Goal: Find specific page/section: Find specific page/section

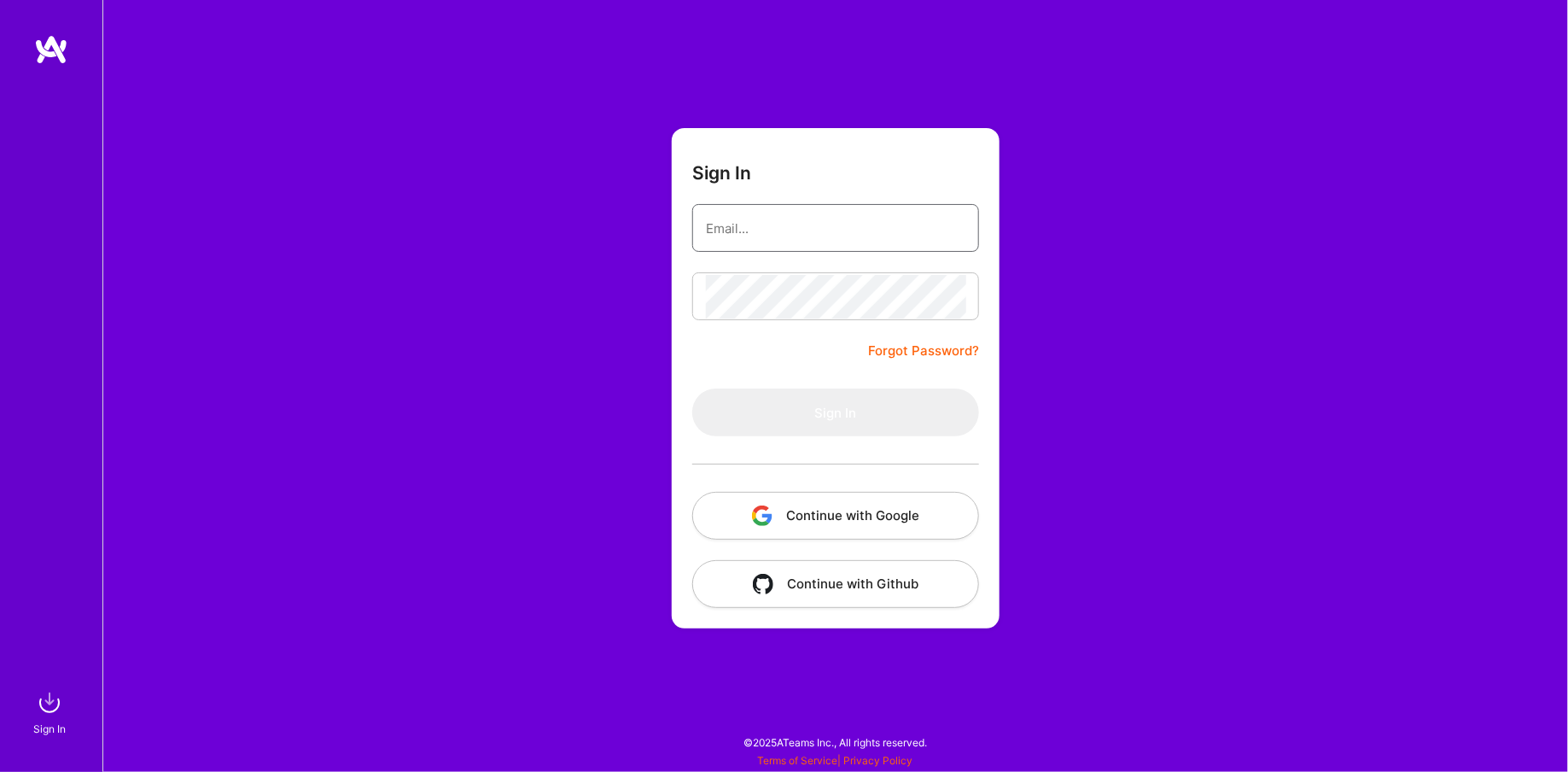
click at [824, 223] on input "email" at bounding box center [835, 229] width 259 height 44
type input "[EMAIL_ADDRESS][DOMAIN_NAME]"
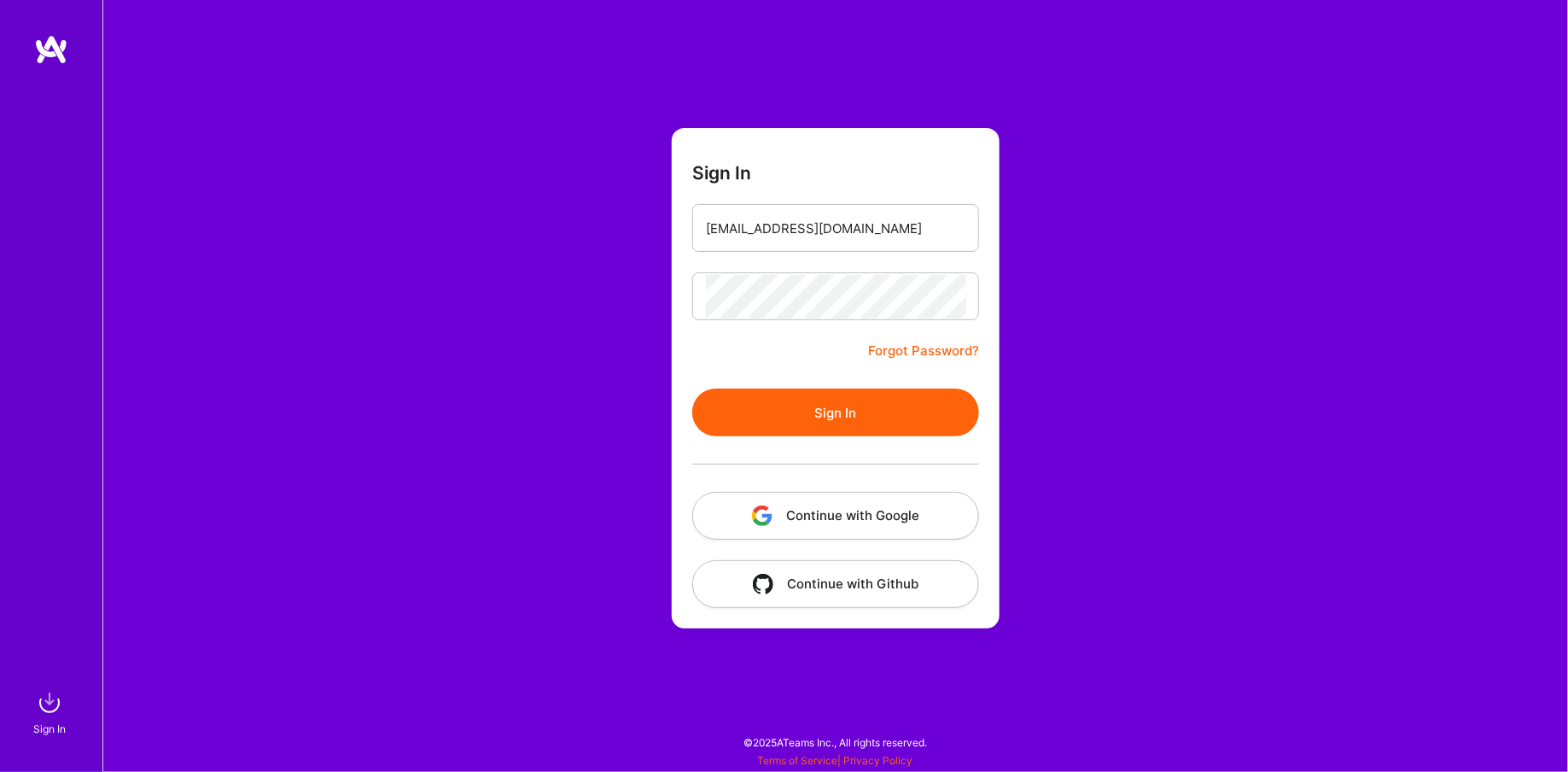
click at [840, 393] on button "Sign In" at bounding box center [836, 412] width 287 height 47
click at [808, 521] on button "Continue with Google" at bounding box center [836, 515] width 287 height 47
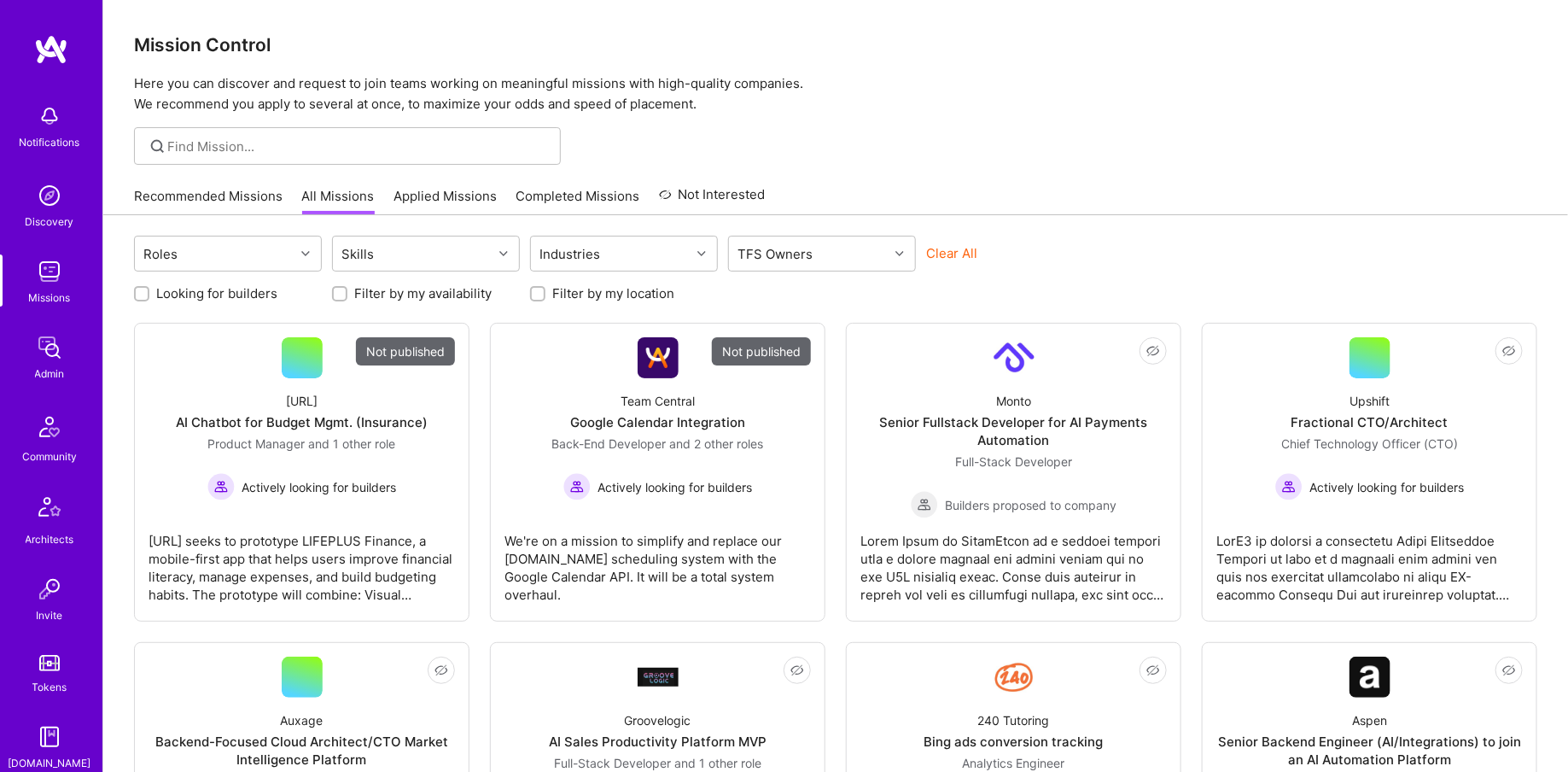
click at [50, 345] on img at bounding box center [49, 347] width 34 height 34
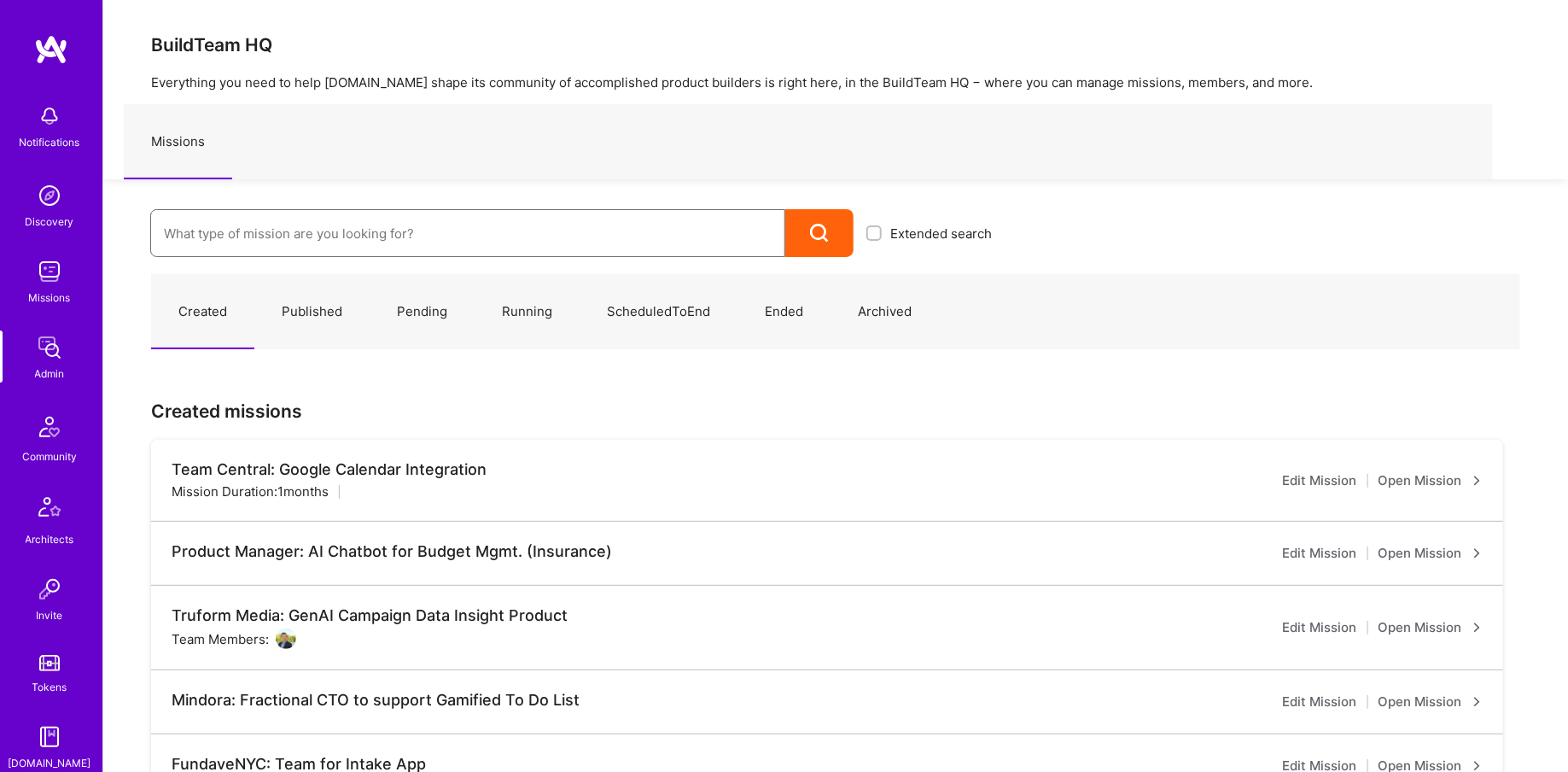
click at [393, 234] on input at bounding box center [468, 234] width 608 height 44
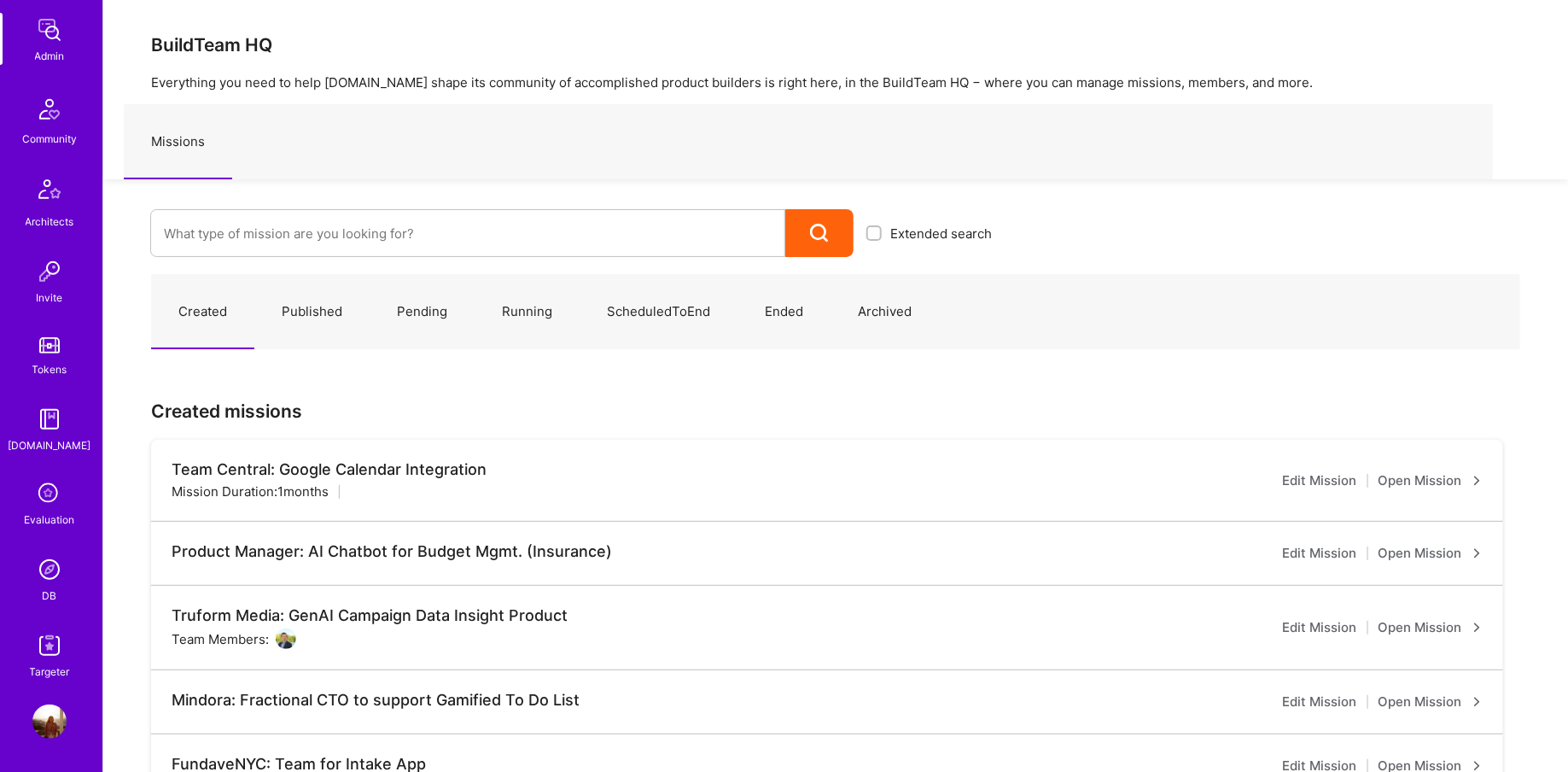
click at [36, 621] on div "Notifications Discovery Missions Admin Community Architects Invite Tokens [DOMA…" at bounding box center [51, 229] width 103 height 903
click at [46, 575] on img at bounding box center [49, 569] width 34 height 34
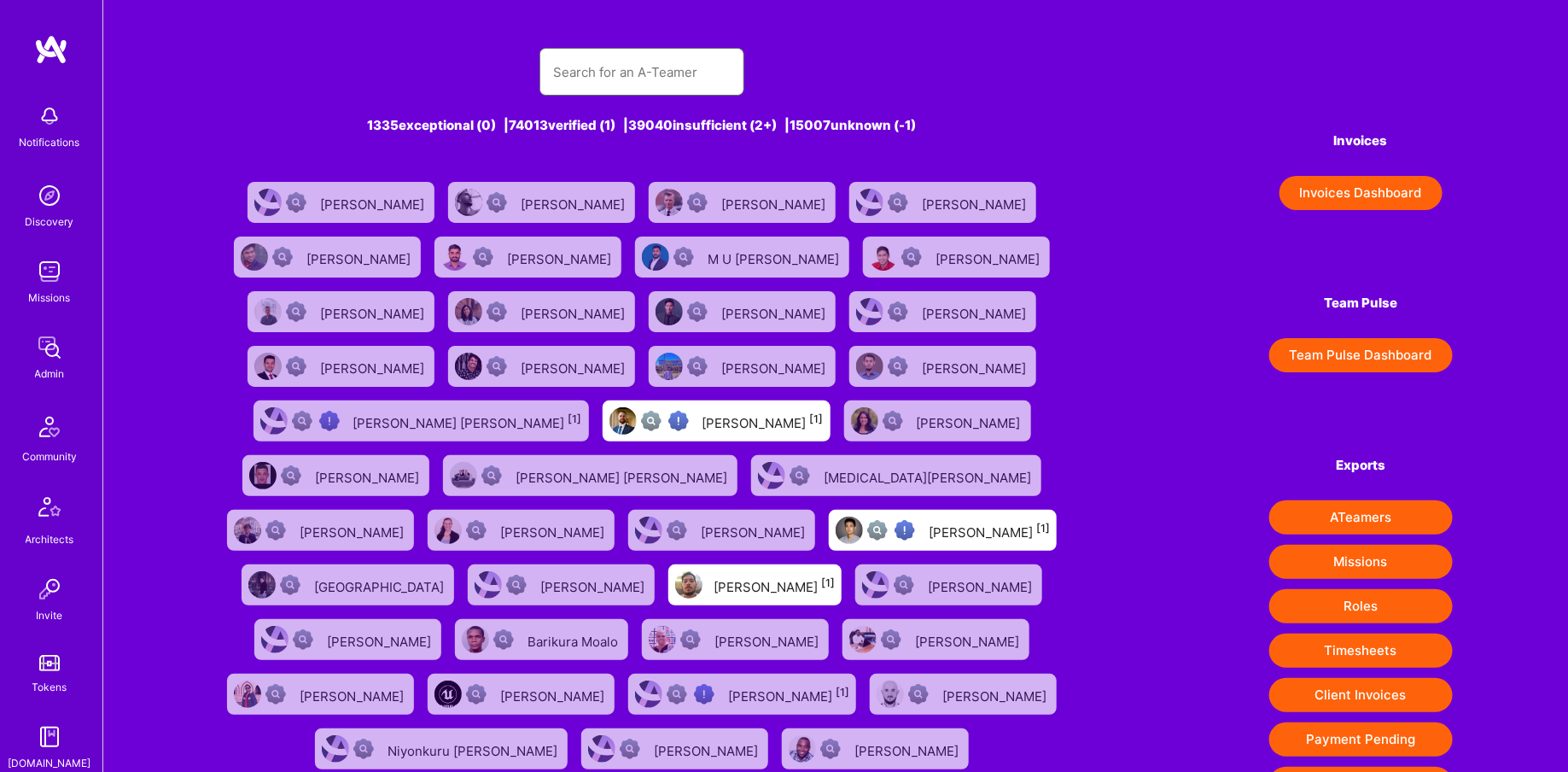
click at [638, 71] on input "text" at bounding box center [642, 72] width 178 height 44
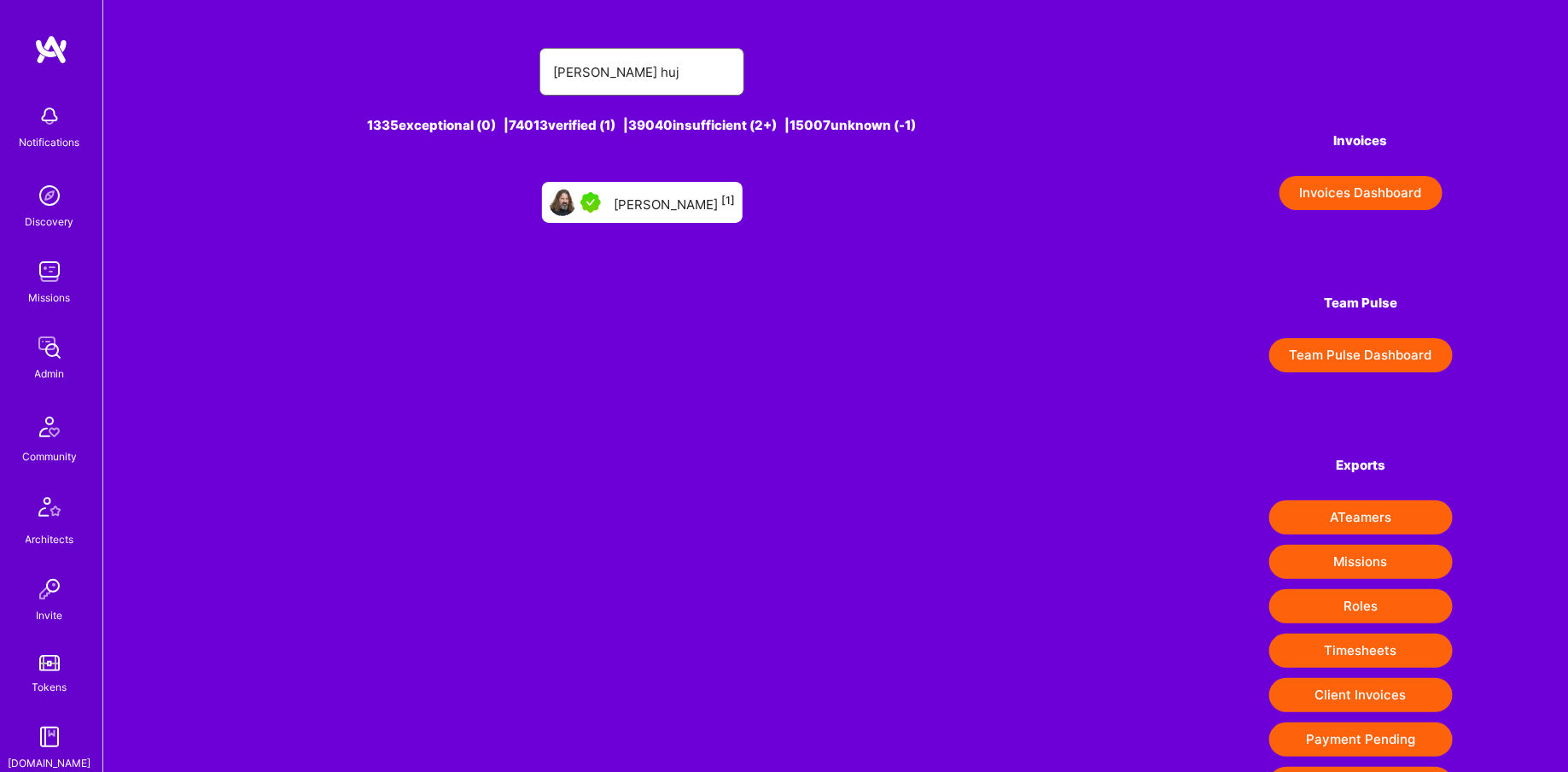
type input "[PERSON_NAME] huj"
click at [628, 178] on link "[PERSON_NAME] [1]" at bounding box center [642, 202] width 214 height 55
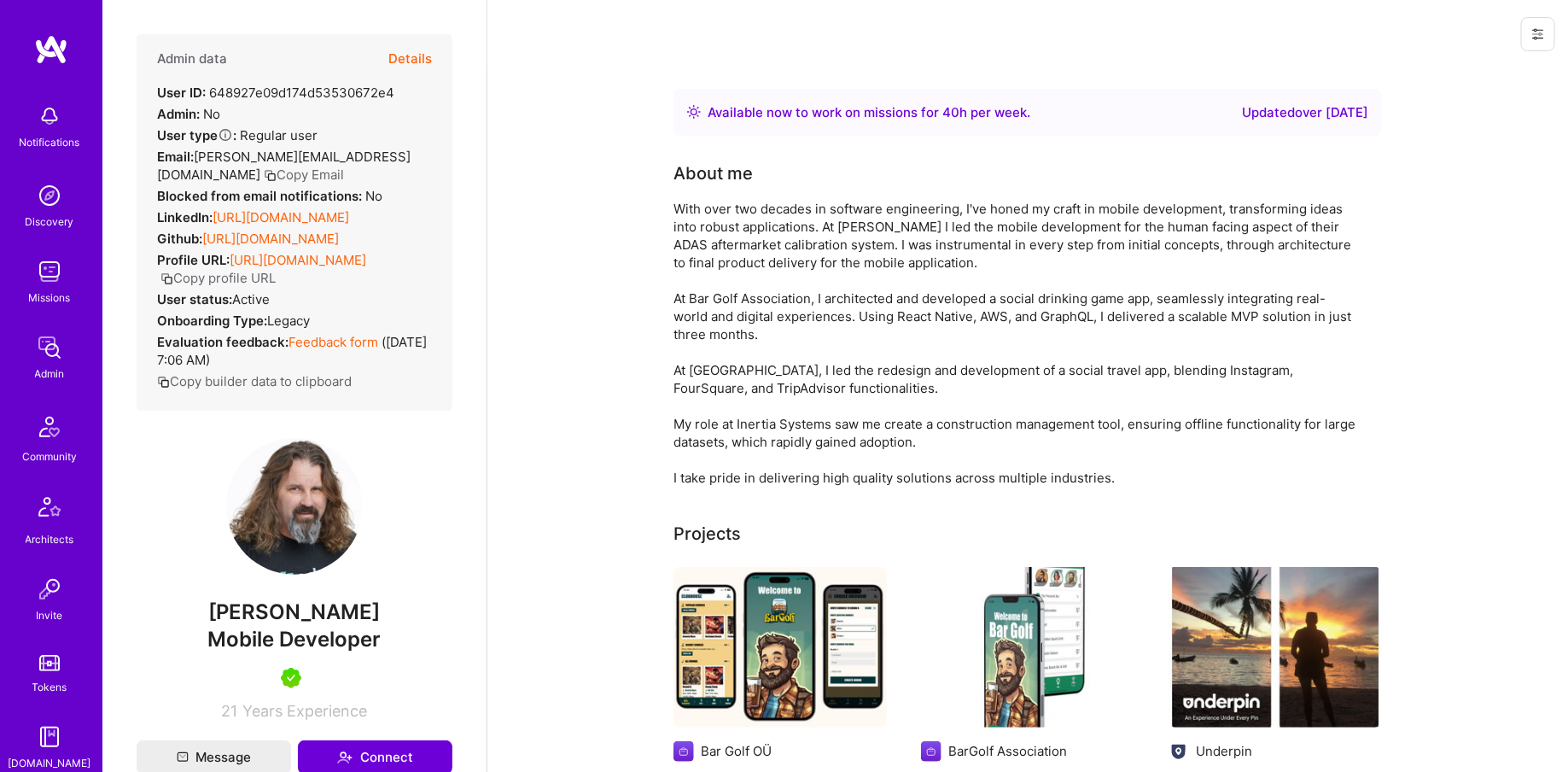
click at [387, 60] on div "Admin data Details" at bounding box center [294, 59] width 275 height 49
click at [391, 57] on button "Details" at bounding box center [410, 59] width 44 height 49
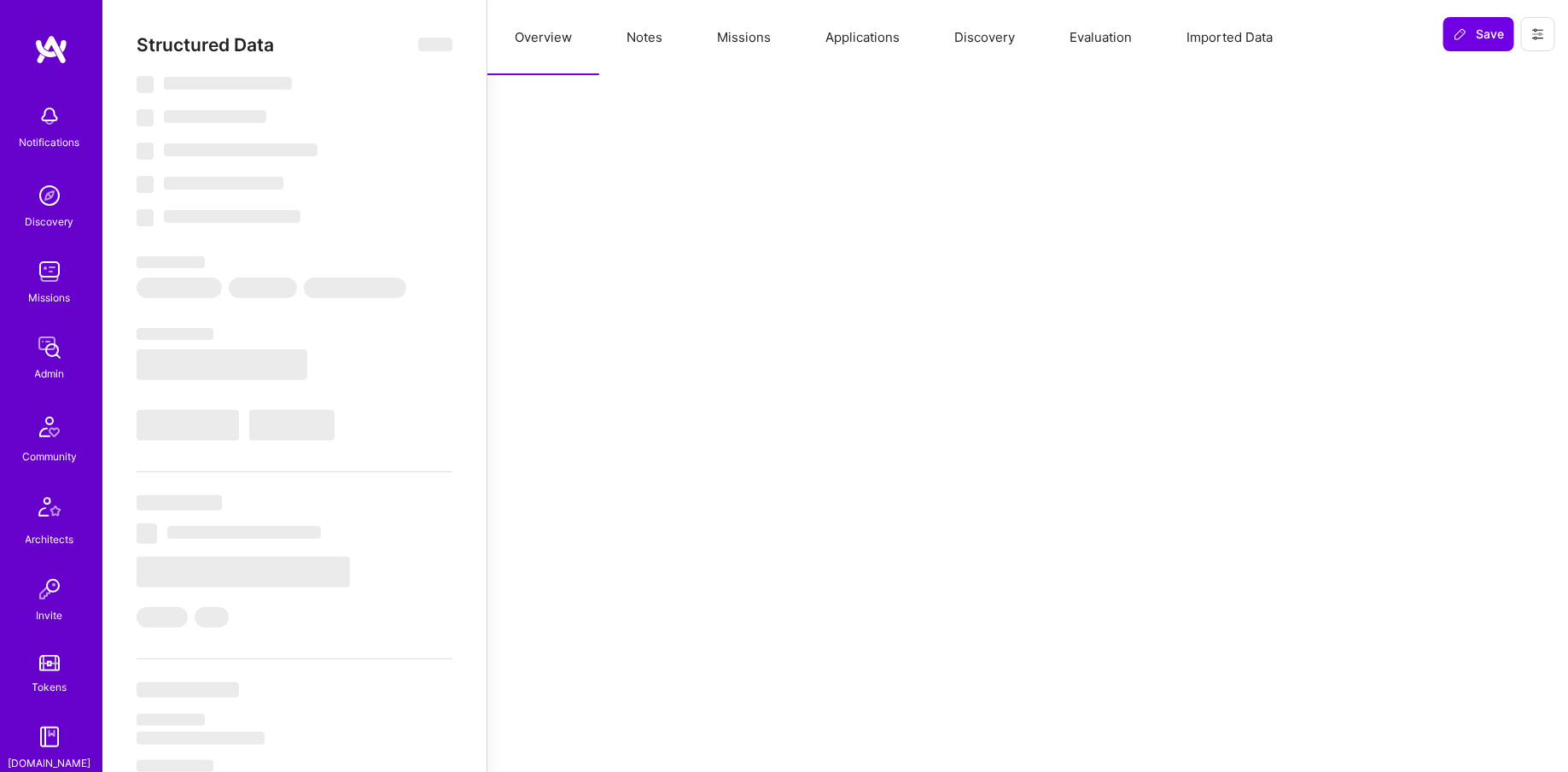
select select "Right Now"
select select "5"
select select "7"
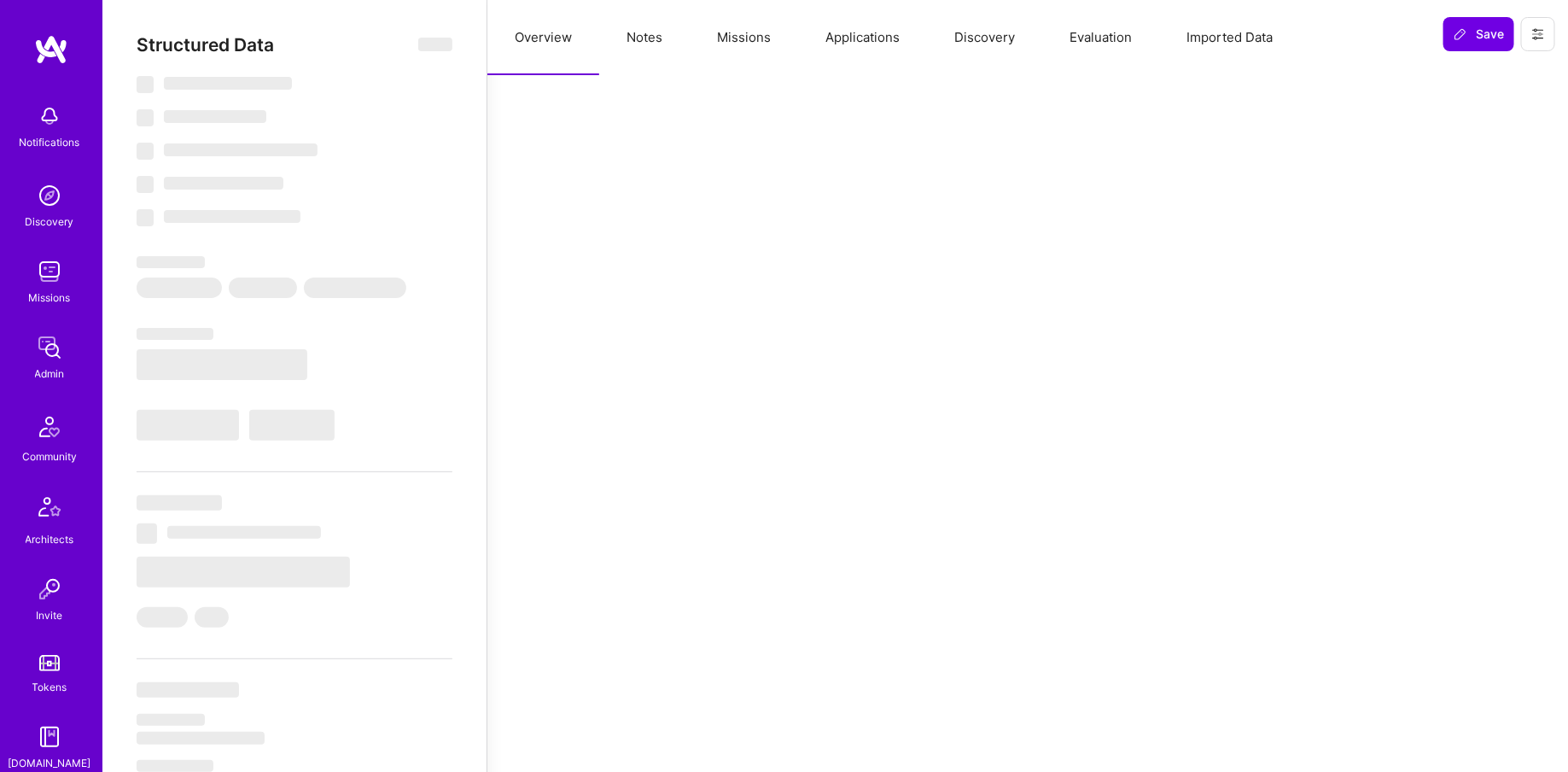
select select "US"
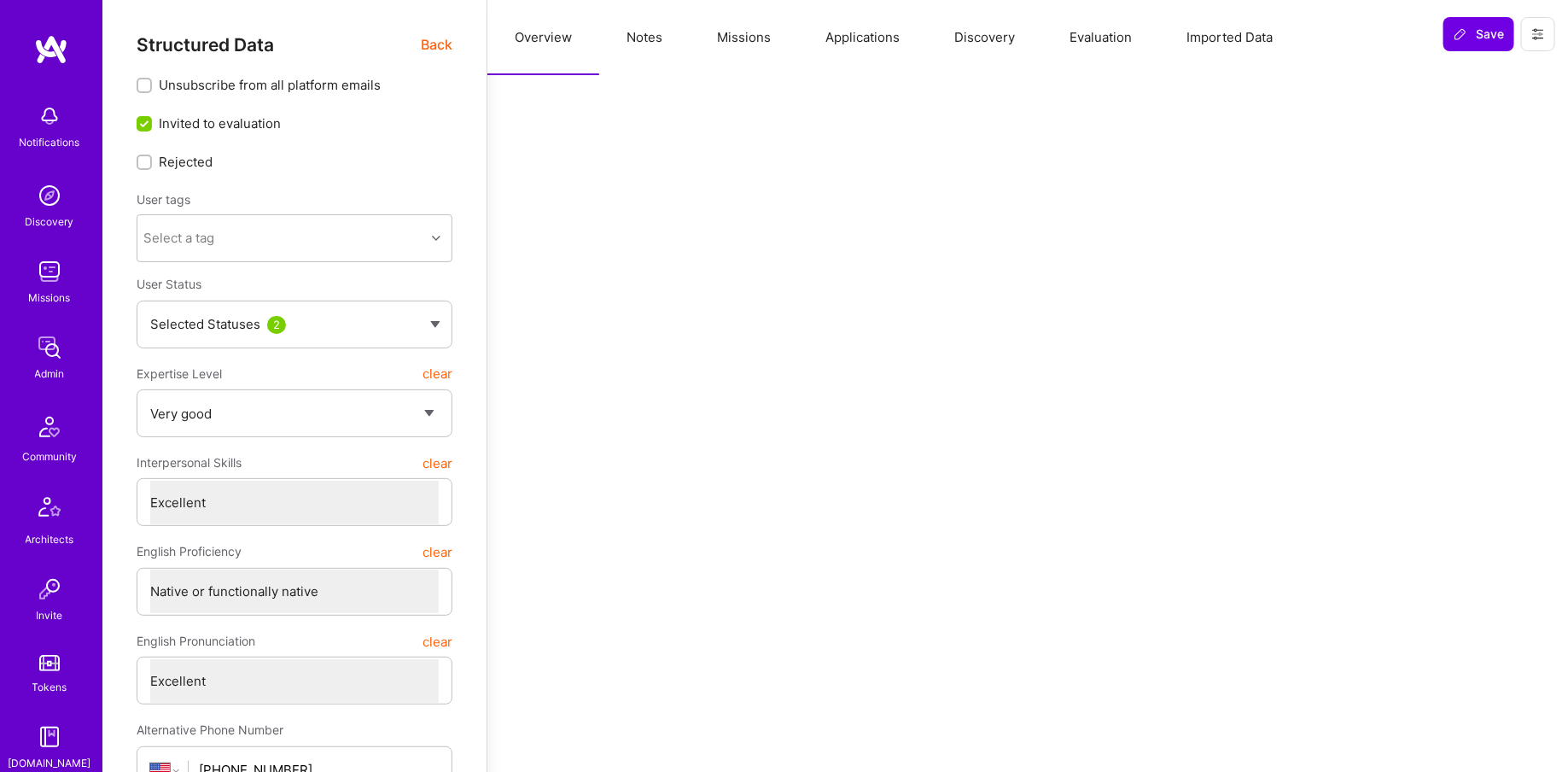
click at [786, 6] on button "Missions" at bounding box center [744, 37] width 108 height 75
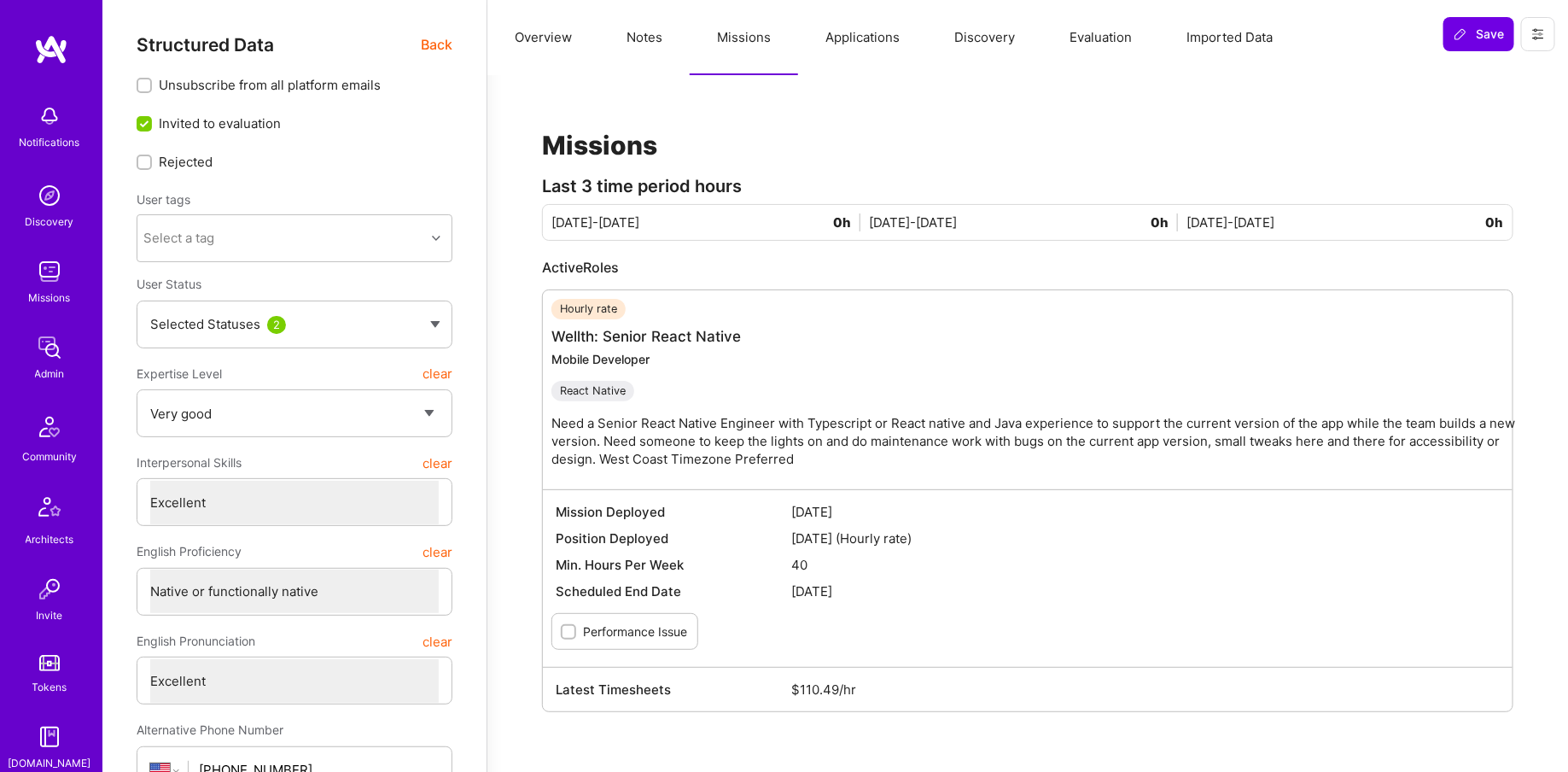
click at [66, 353] on img at bounding box center [49, 347] width 34 height 34
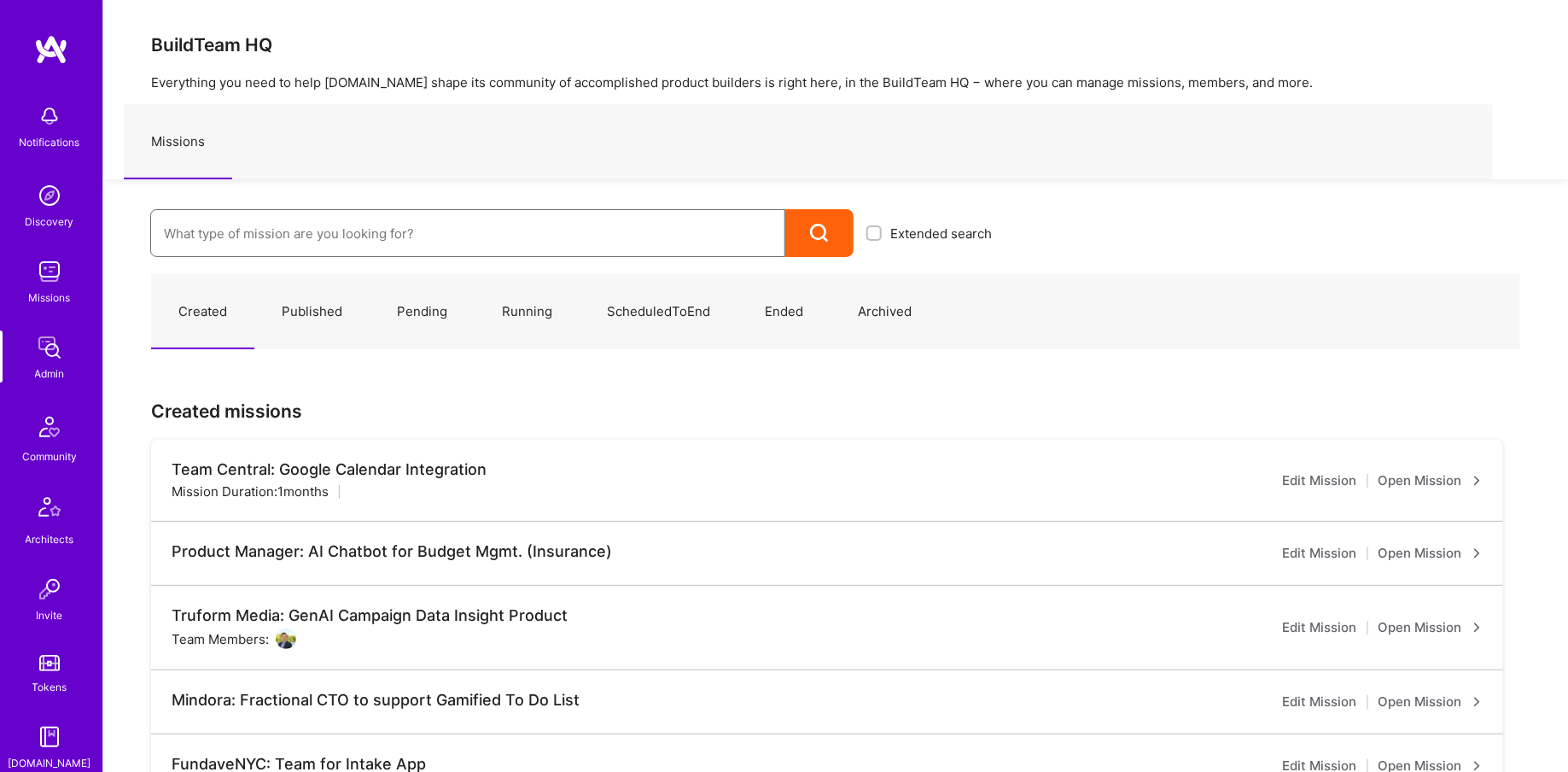
click at [249, 222] on input at bounding box center [468, 234] width 608 height 44
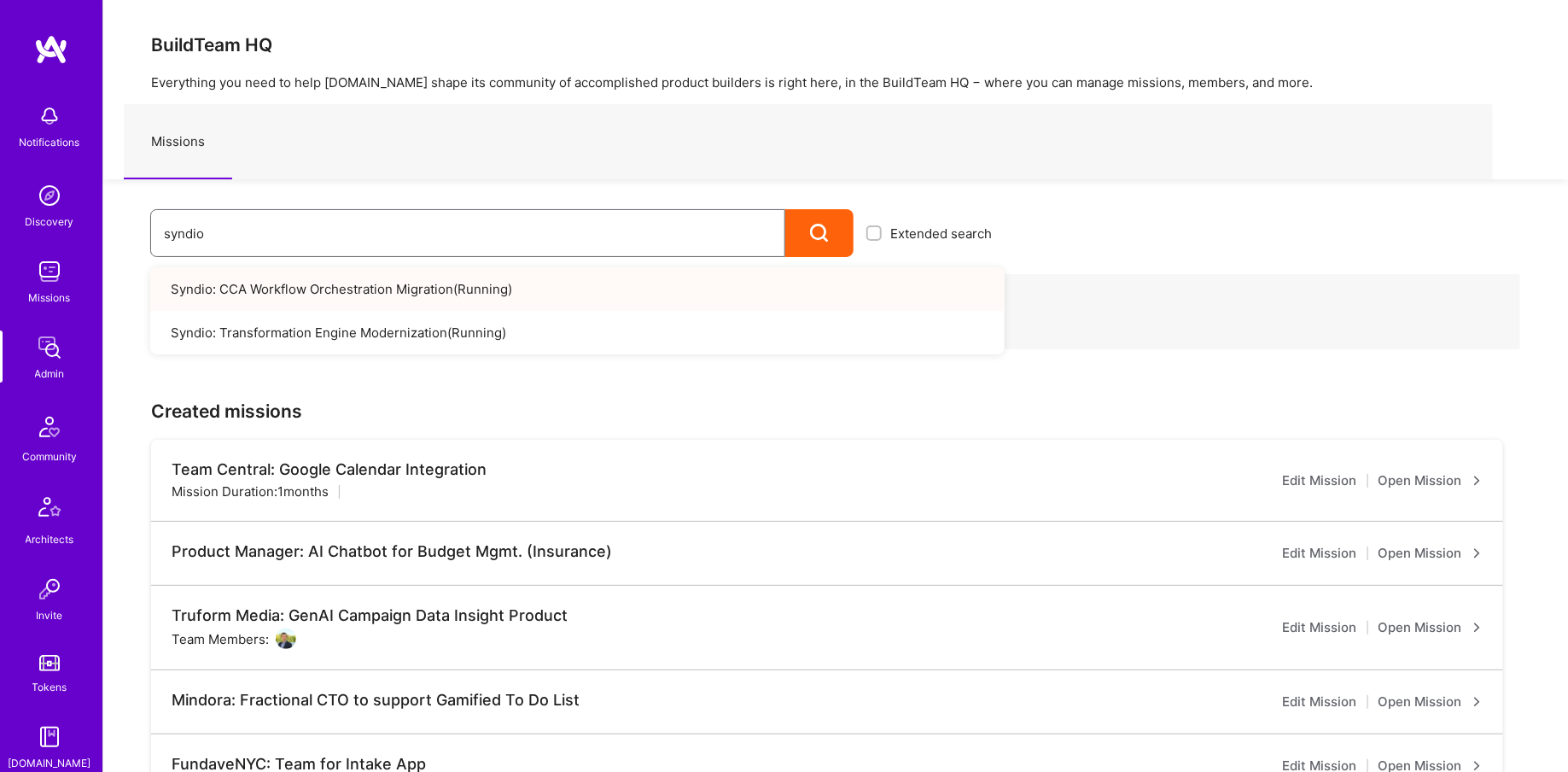
type input "syndio"
click at [287, 295] on link "Syndio: CCA Workflow Orchestration Migration ( Running )" at bounding box center [577, 289] width 854 height 44
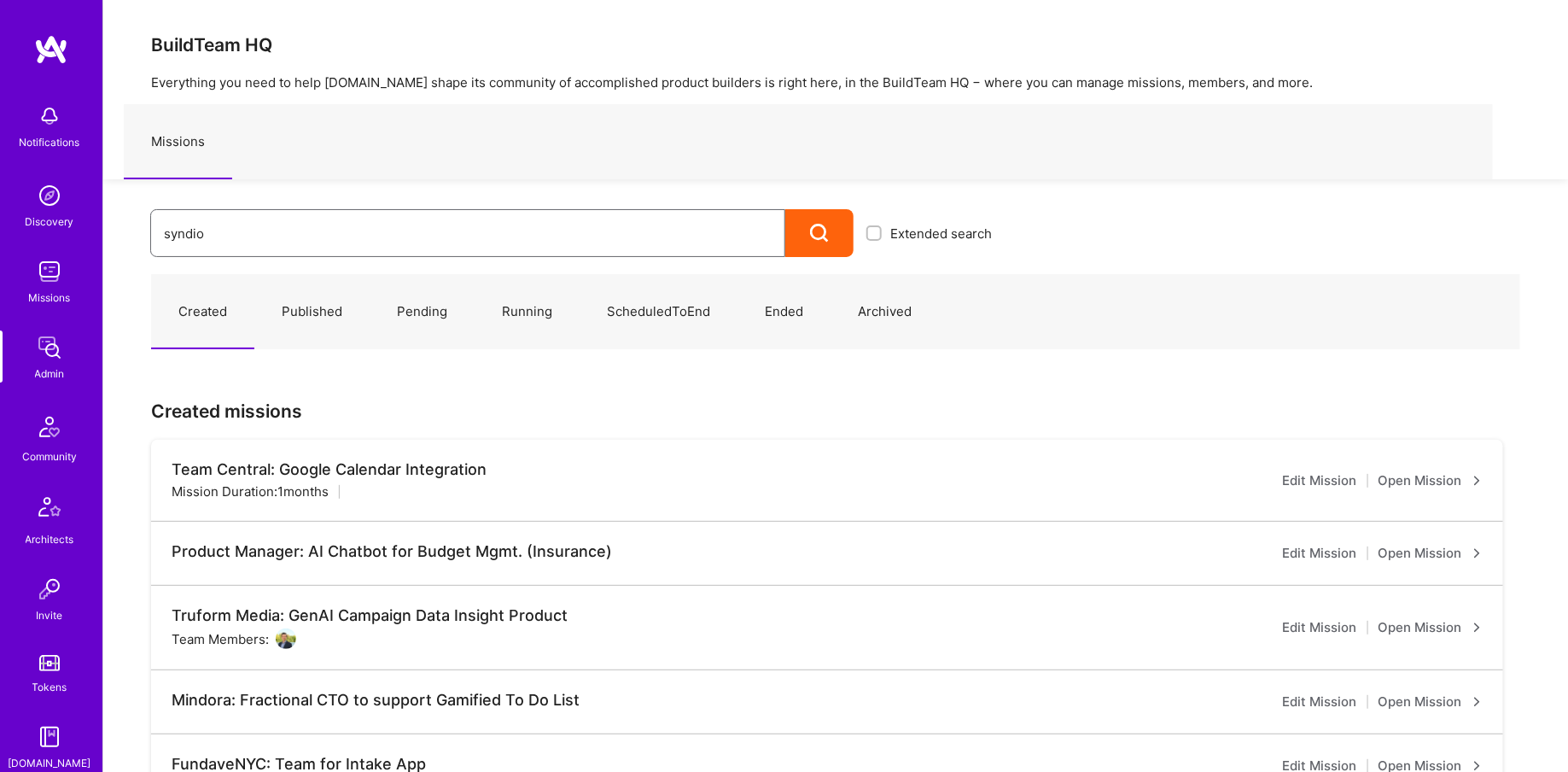
click at [229, 237] on input "syndio" at bounding box center [468, 234] width 608 height 44
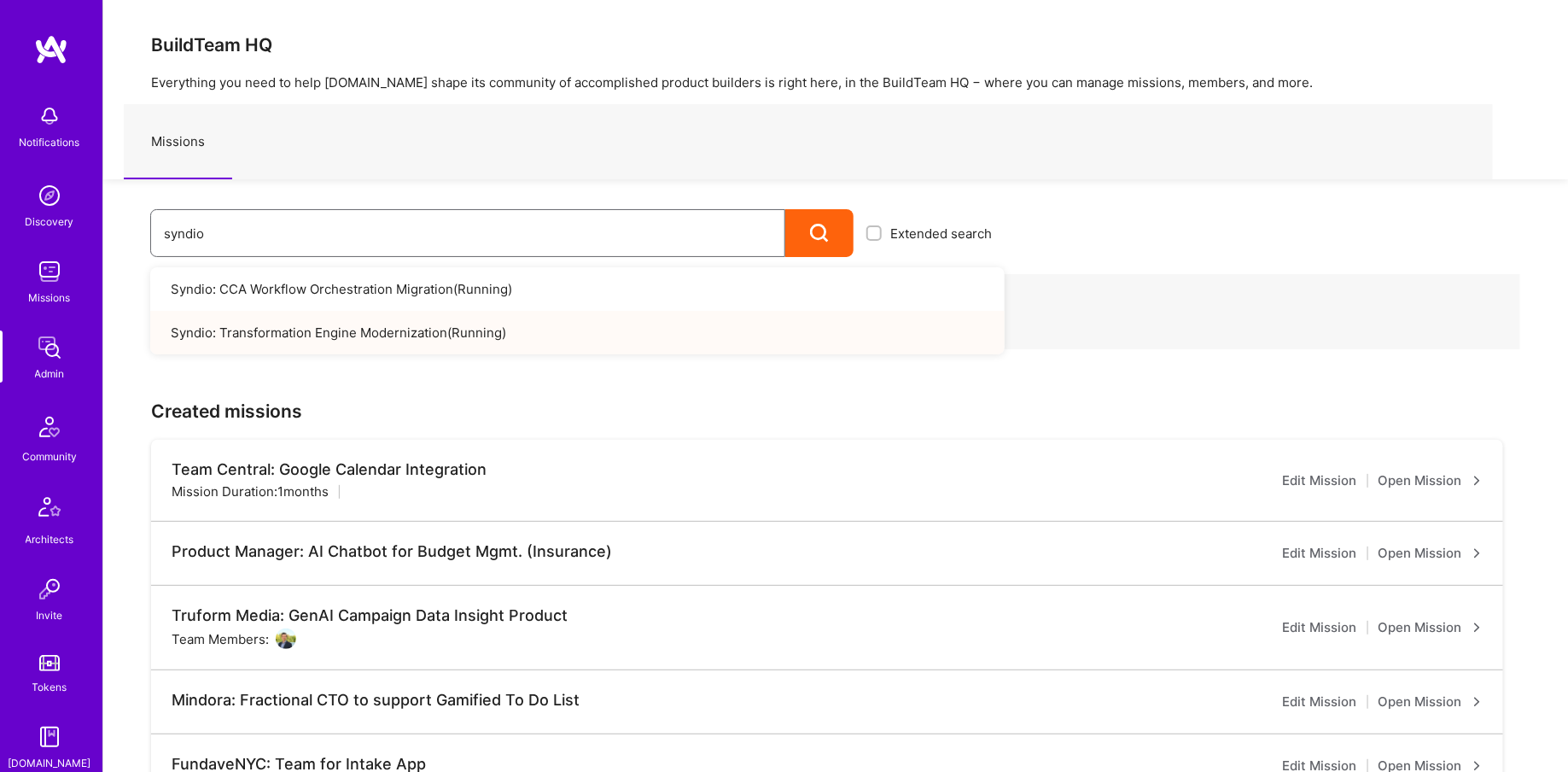
type input "syndio"
click at [367, 338] on link "Syndio: Transformation Engine Modernization ( Running )" at bounding box center [577, 333] width 854 height 44
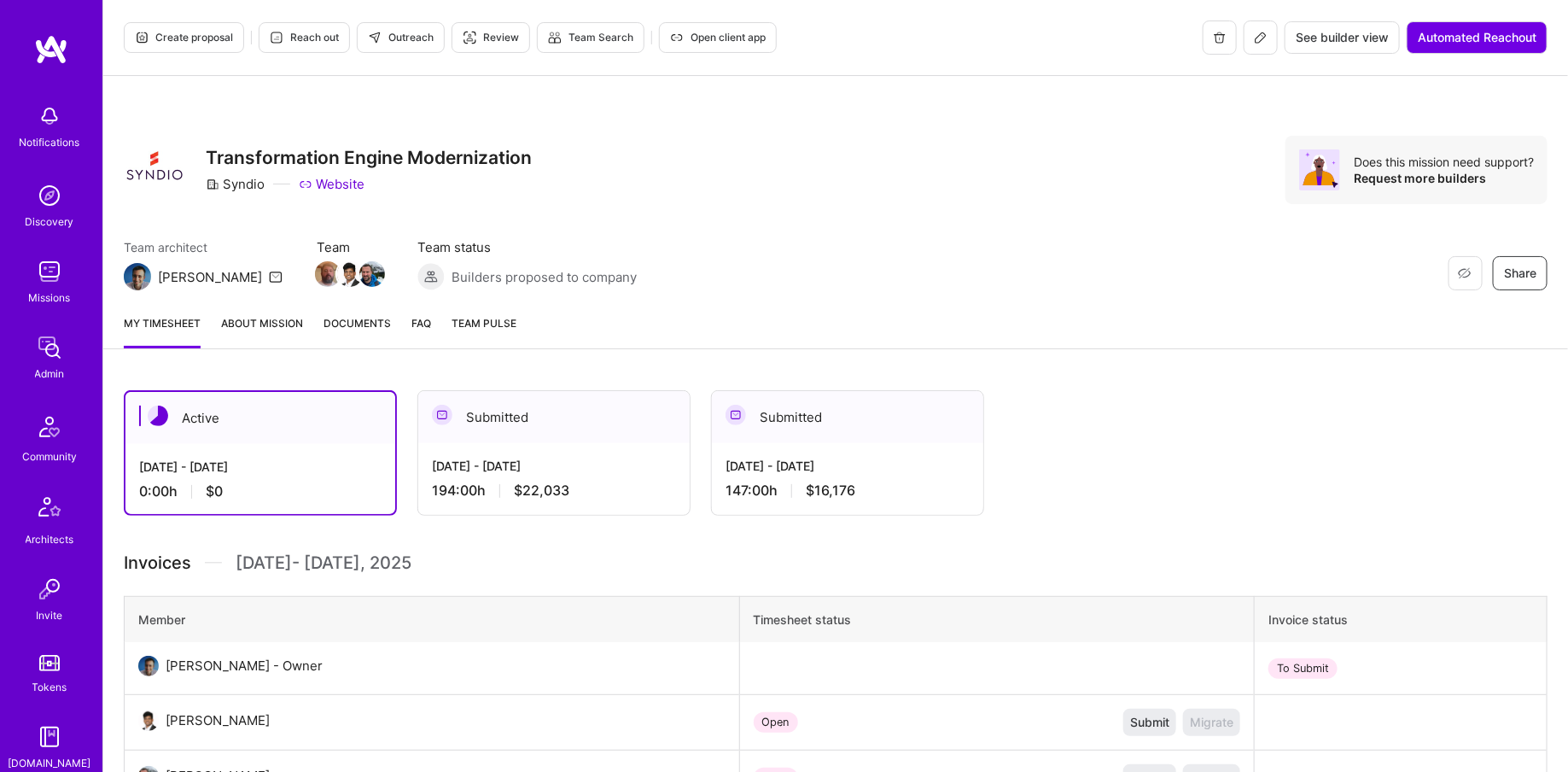
click at [76, 348] on link "Admin" at bounding box center [49, 356] width 105 height 52
